Goal: Check status: Check status

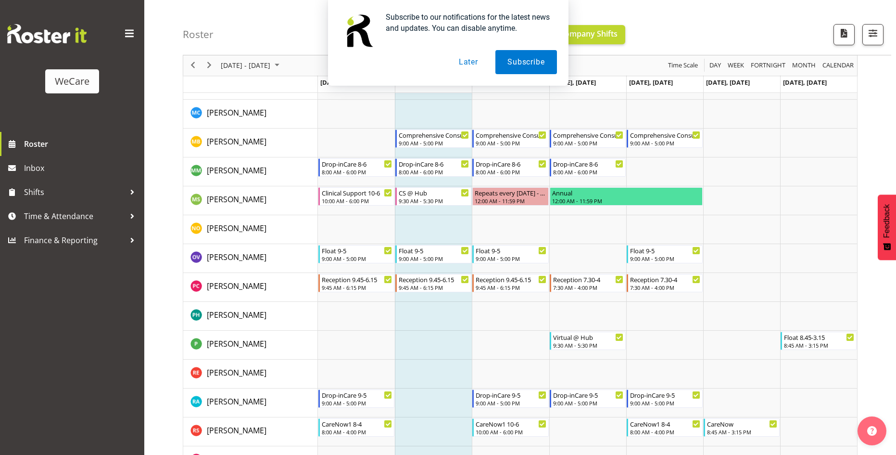
scroll to position [3415, 0]
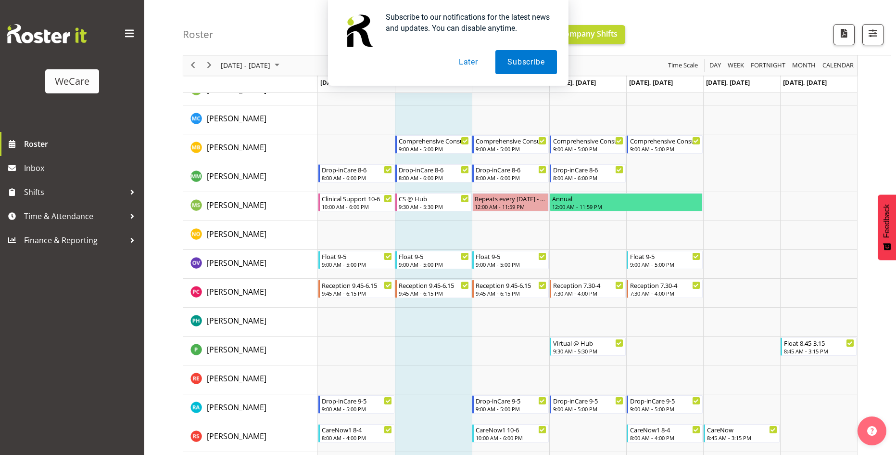
click at [211, 68] on div "Subscribe to our notifications for the latest news and updates. You can disable…" at bounding box center [448, 43] width 896 height 86
click at [211, 66] on div "Subscribe to our notifications for the latest news and updates. You can disable…" at bounding box center [448, 43] width 896 height 86
click at [472, 59] on button "Later" at bounding box center [468, 62] width 43 height 24
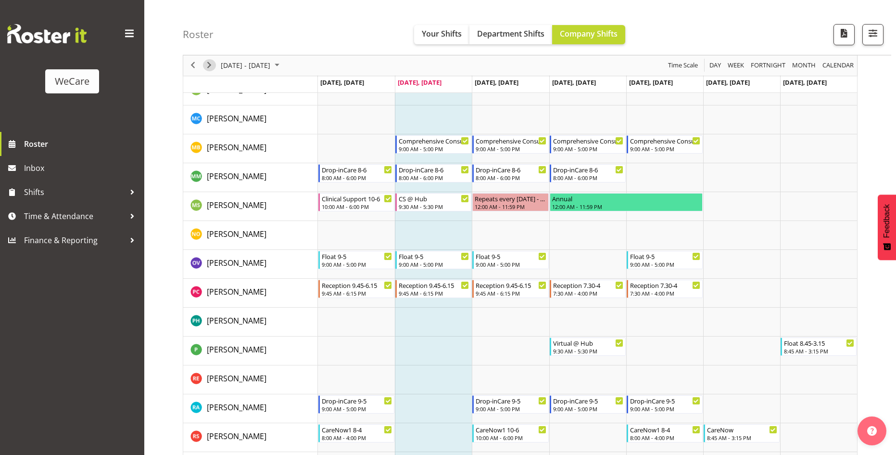
click at [209, 64] on span "Next" at bounding box center [209, 66] width 12 height 12
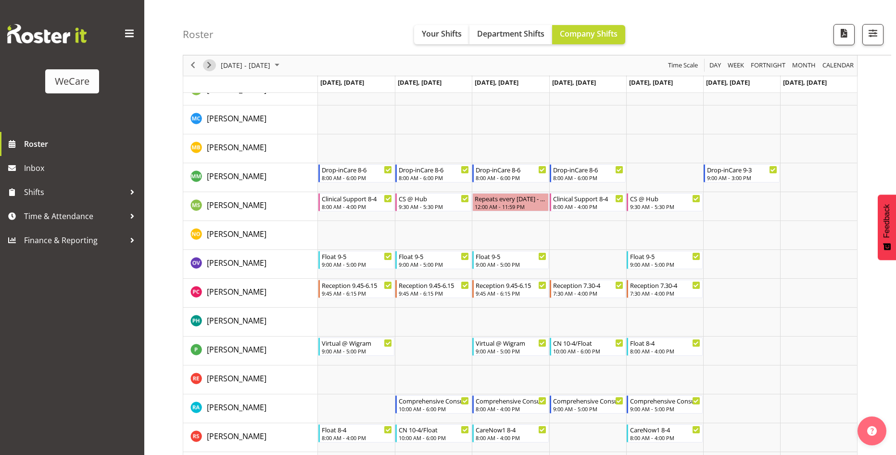
click at [210, 67] on span "Next" at bounding box center [209, 66] width 12 height 12
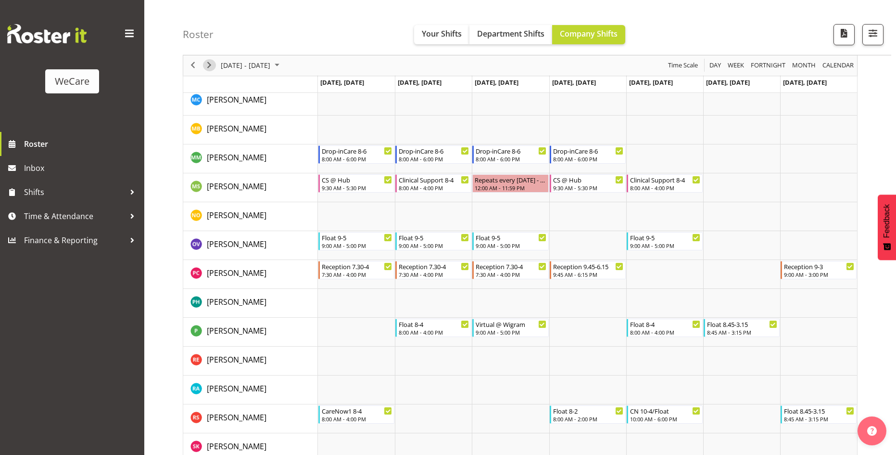
click at [210, 67] on span "Next" at bounding box center [209, 66] width 12 height 12
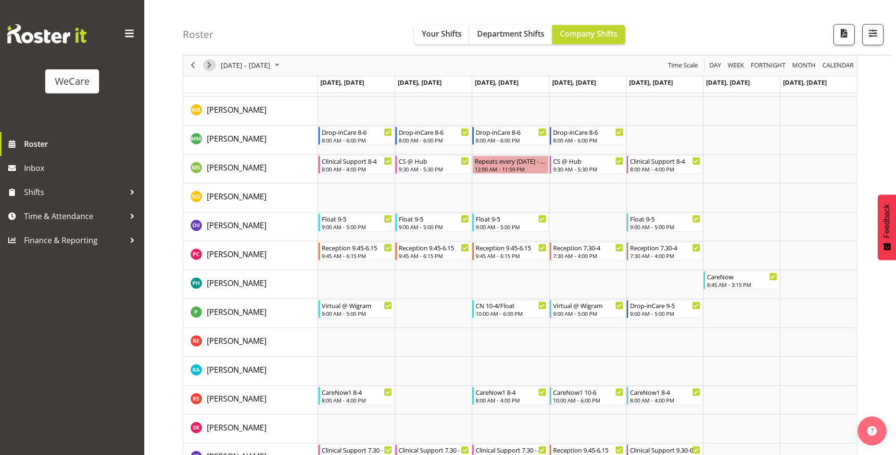
click at [210, 67] on span "Next" at bounding box center [209, 66] width 12 height 12
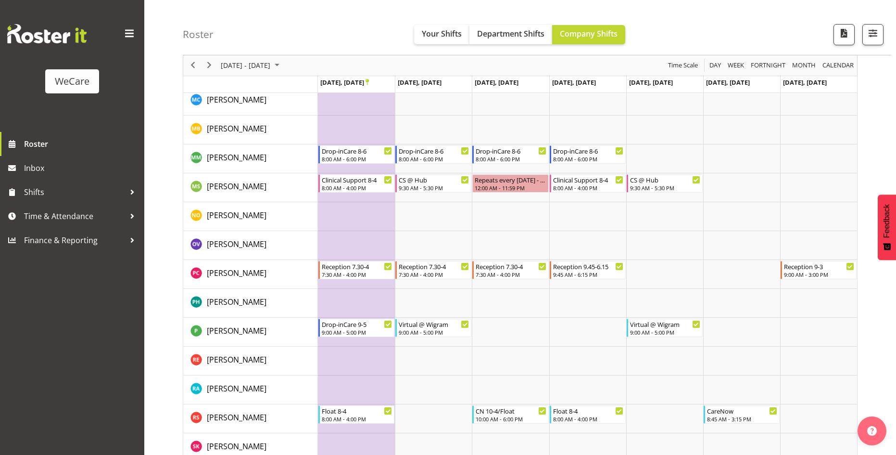
scroll to position [3434, 0]
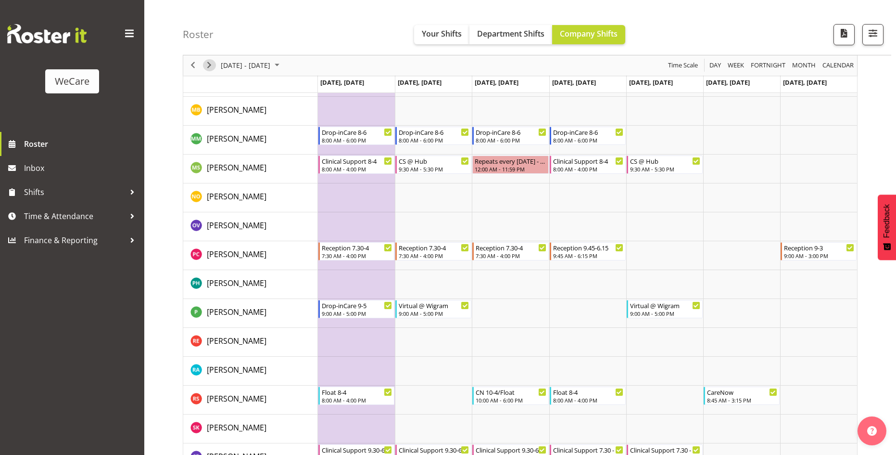
click at [210, 67] on span "Next" at bounding box center [209, 66] width 12 height 12
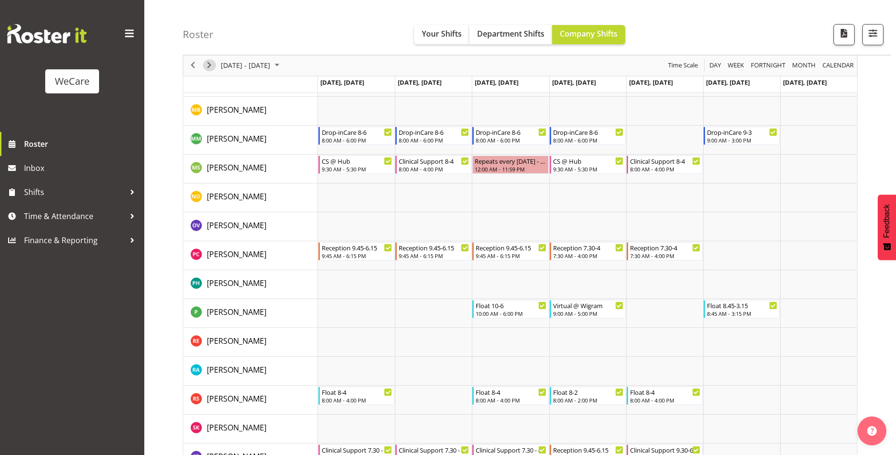
click at [211, 69] on span "Next" at bounding box center [209, 66] width 12 height 12
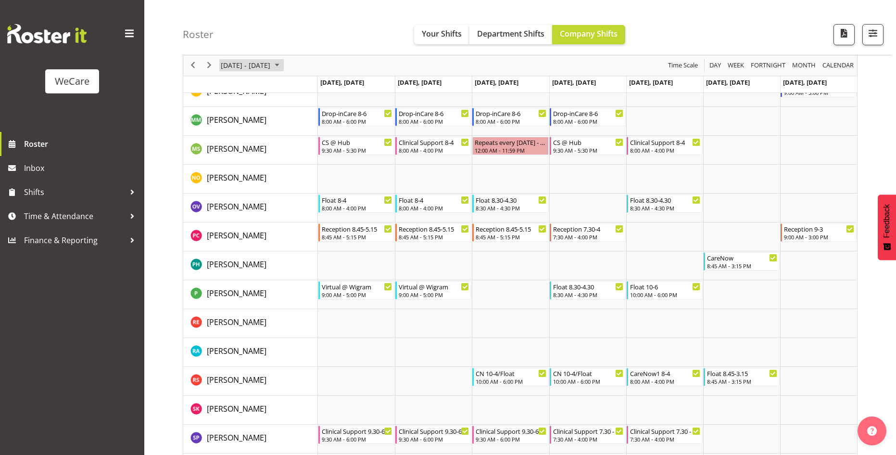
click at [283, 65] on span "September 2025" at bounding box center [277, 66] width 12 height 12
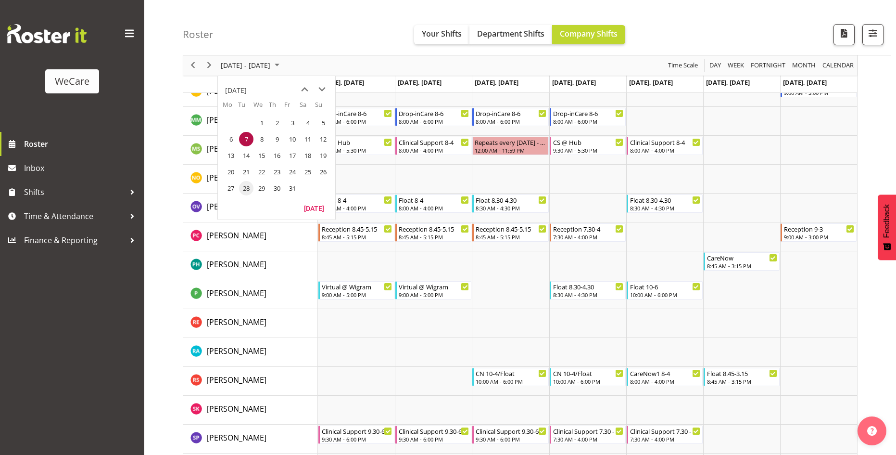
click at [247, 187] on span "28" at bounding box center [246, 188] width 14 height 14
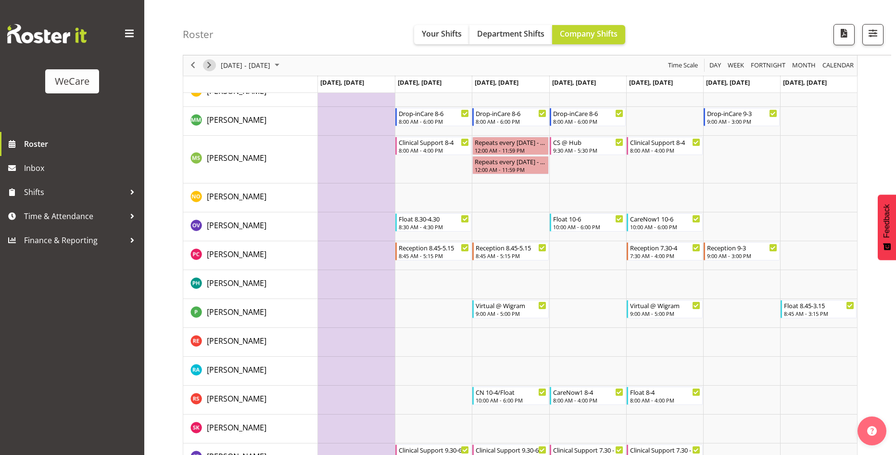
click at [212, 64] on span "Next" at bounding box center [209, 66] width 12 height 12
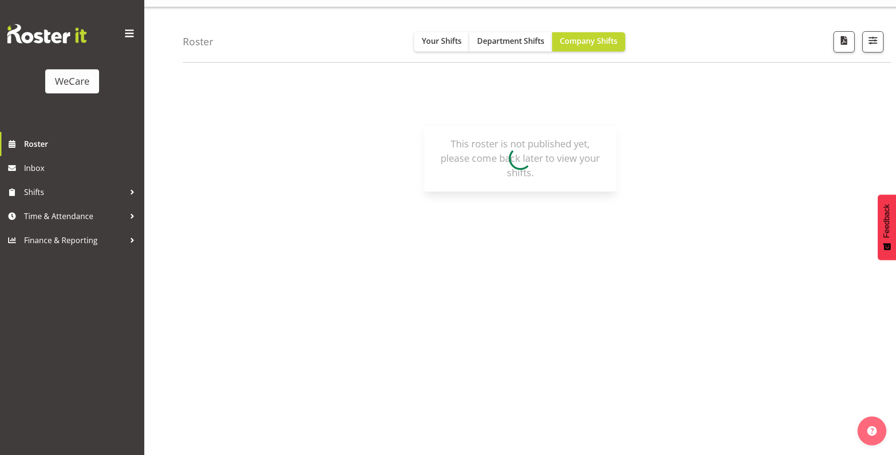
scroll to position [19, 0]
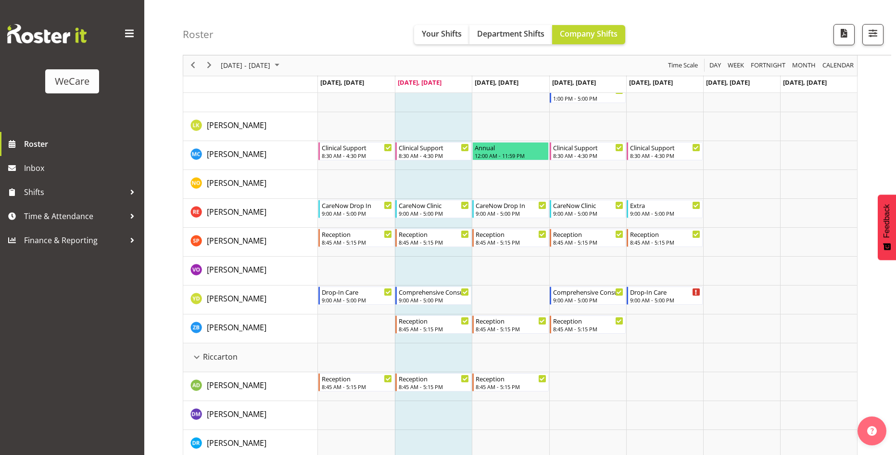
scroll to position [1972, 0]
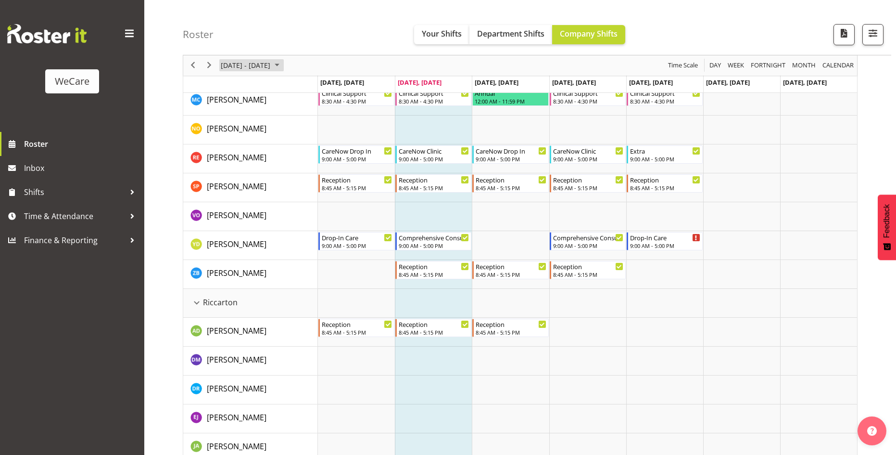
click at [283, 62] on span "August 2025" at bounding box center [277, 66] width 12 height 12
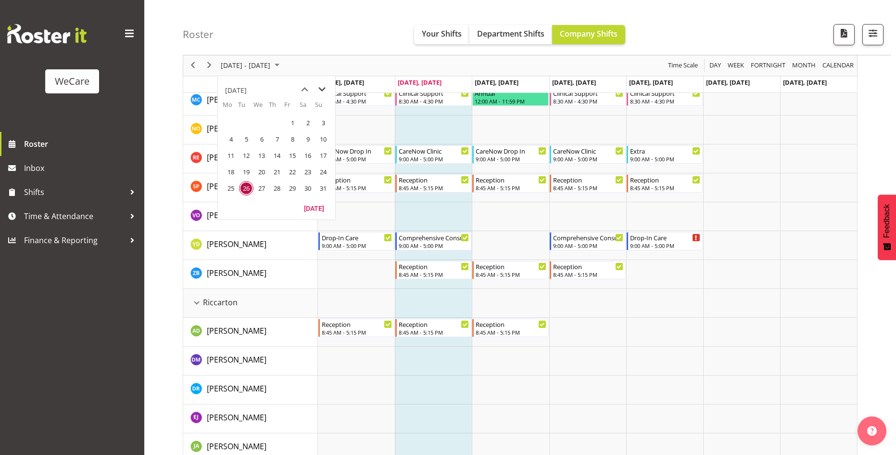
click at [321, 89] on span "next month" at bounding box center [322, 89] width 17 height 17
click at [321, 88] on span "next month" at bounding box center [322, 89] width 17 height 17
click at [326, 88] on span "next month" at bounding box center [322, 89] width 17 height 17
click at [232, 139] on span "3" at bounding box center [231, 139] width 14 height 14
